Goal: Task Accomplishment & Management: Manage account settings

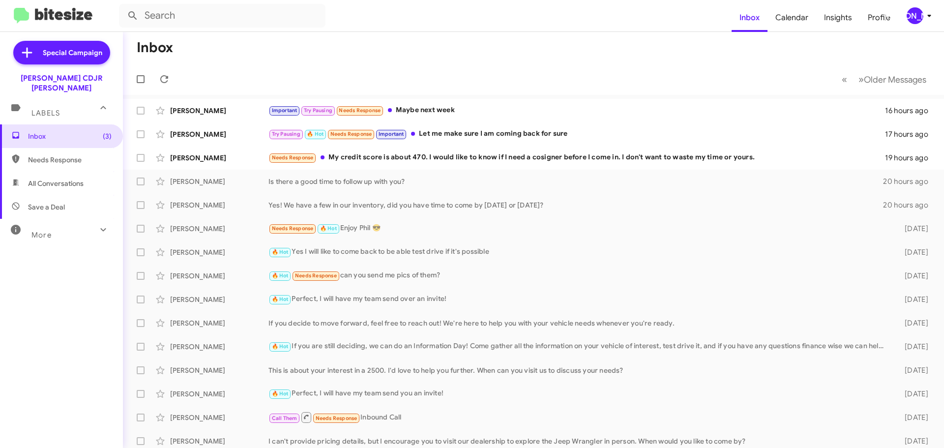
click at [524, 78] on mat-toolbar-row "« Previous » Next Older Messages" at bounding box center [533, 78] width 821 height 31
click at [919, 17] on div "[PERSON_NAME]" at bounding box center [915, 15] width 17 height 17
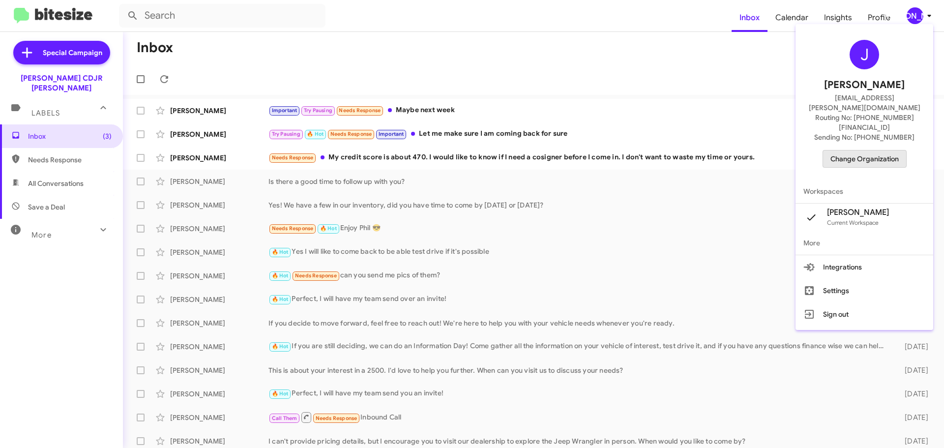
click at [875, 151] on span "Change Organization" at bounding box center [865, 159] width 68 height 17
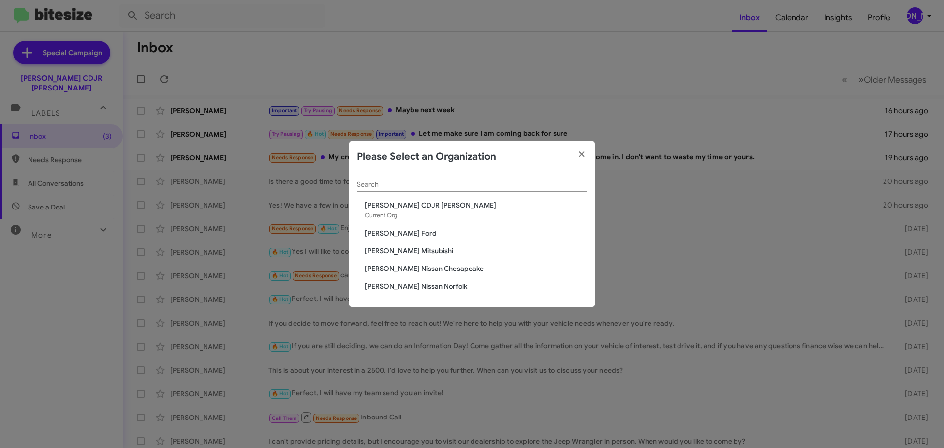
click at [404, 252] on span "[PERSON_NAME] Mitsubishi" at bounding box center [476, 251] width 222 height 10
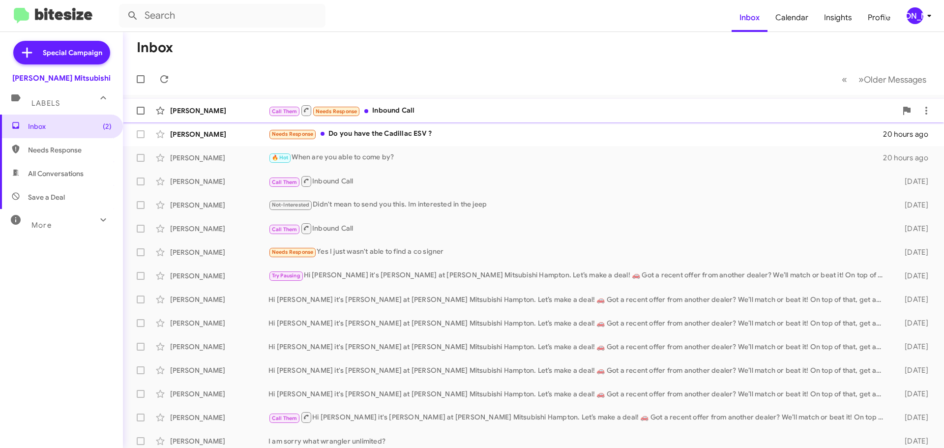
click at [380, 109] on div "Call Them Needs Response Inbound Call" at bounding box center [583, 110] width 629 height 12
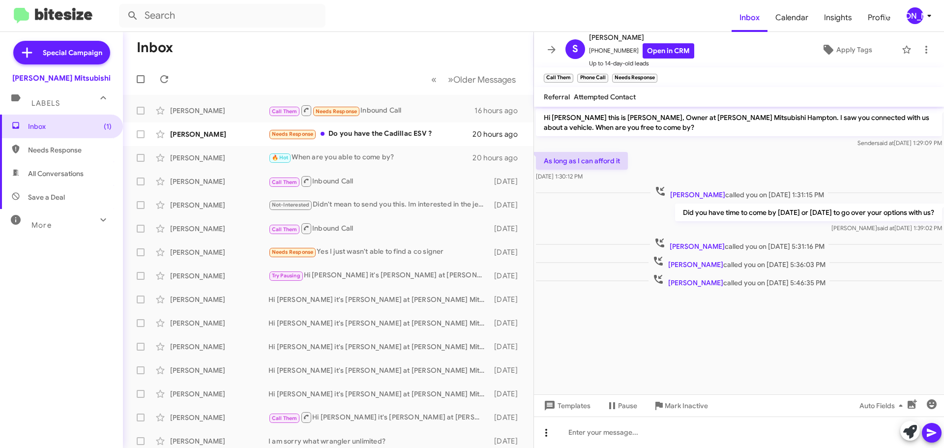
click at [548, 434] on icon at bounding box center [547, 433] width 12 height 12
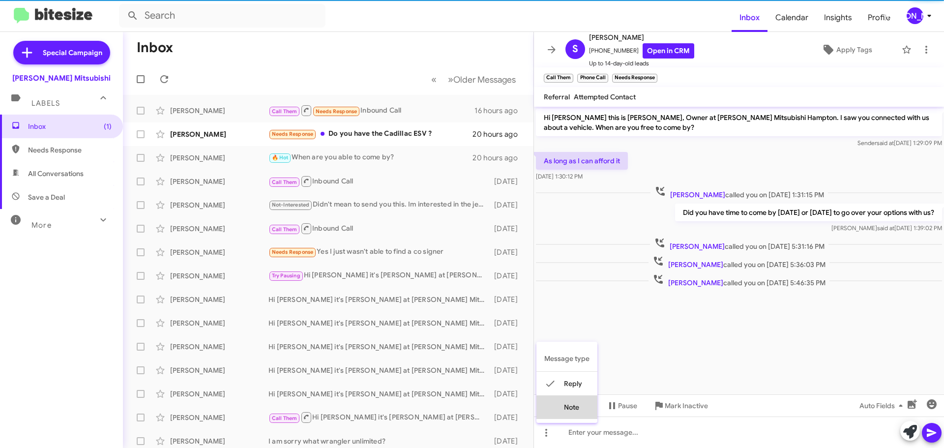
click at [585, 406] on button "note" at bounding box center [567, 407] width 61 height 24
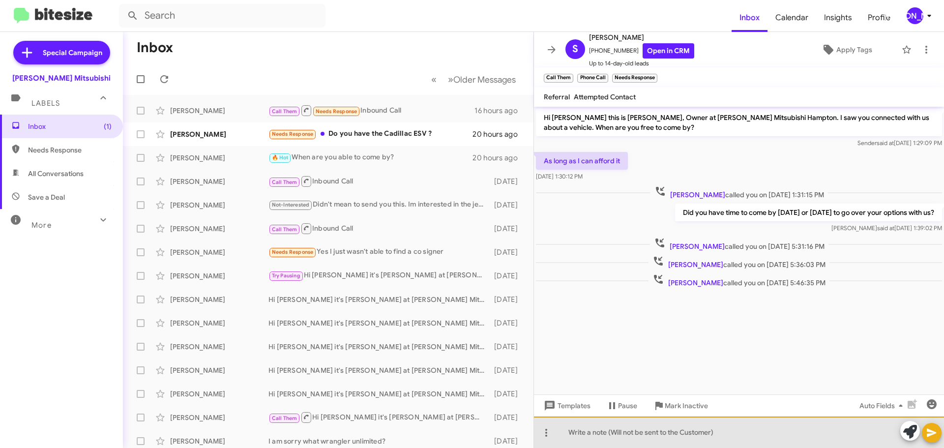
click at [584, 428] on div at bounding box center [739, 432] width 410 height 31
